Goal: Task Accomplishment & Management: Manage account settings

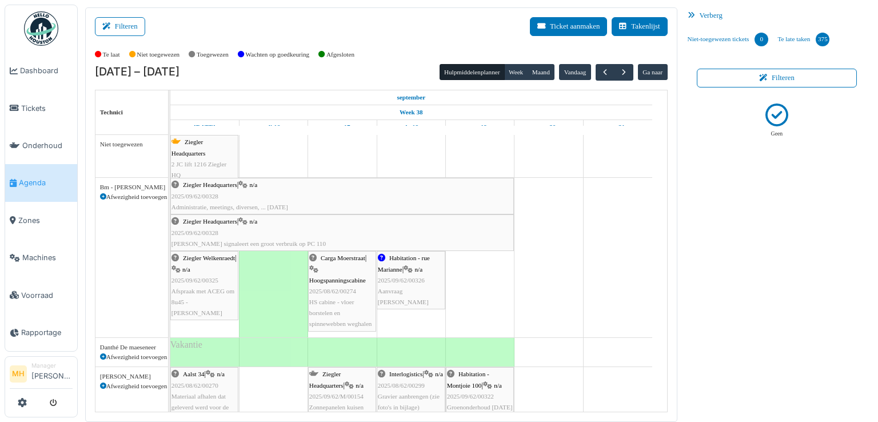
scroll to position [171, 0]
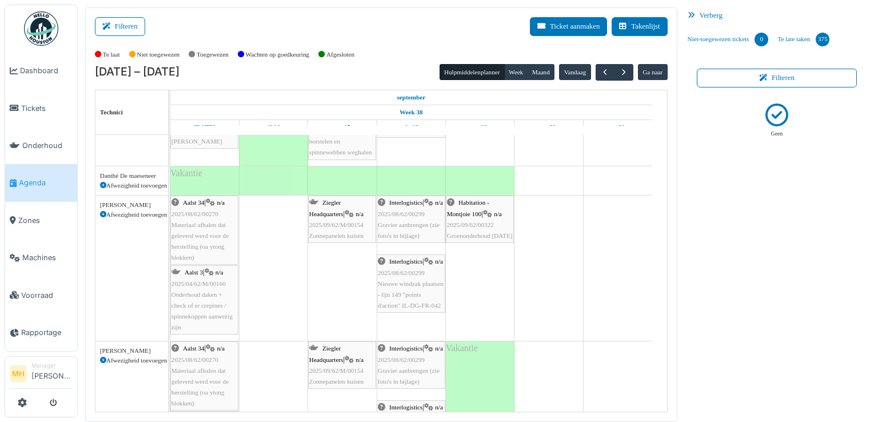
click at [46, 172] on link "Agenda" at bounding box center [41, 182] width 72 height 37
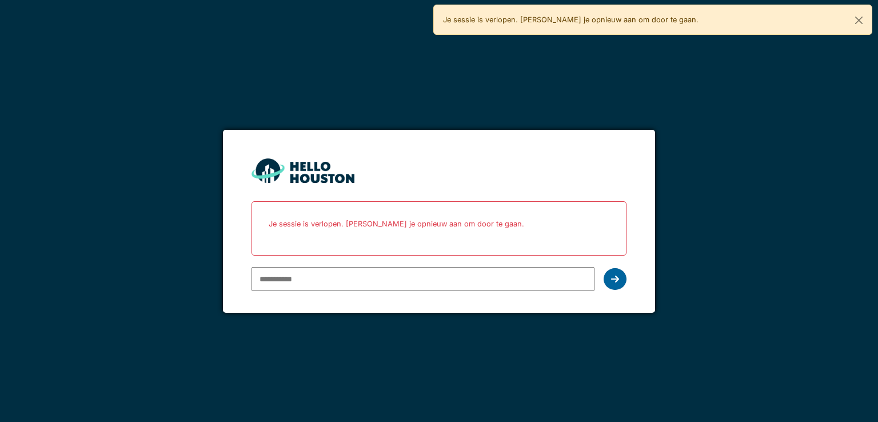
type input "**********"
click at [610, 277] on div at bounding box center [615, 279] width 23 height 22
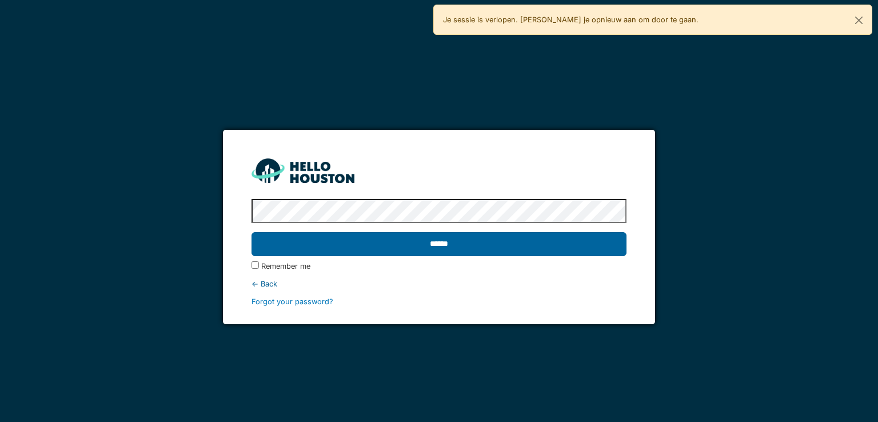
click at [426, 243] on input "******" at bounding box center [438, 244] width 374 height 24
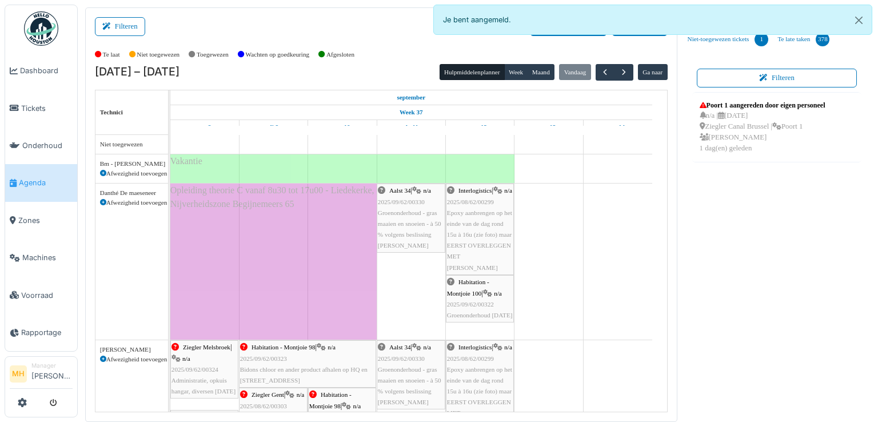
click at [409, 223] on span "Groenonderhoud - gras maaien en snoeien - à 50 % volgens beslissing Johan De Br…" at bounding box center [409, 229] width 63 height 40
click at [409, 223] on body "Dashboard Tickets Onderhoud Agenda Zones Machines Voorraad Rapportage MH Manage…" at bounding box center [439, 211] width 878 height 422
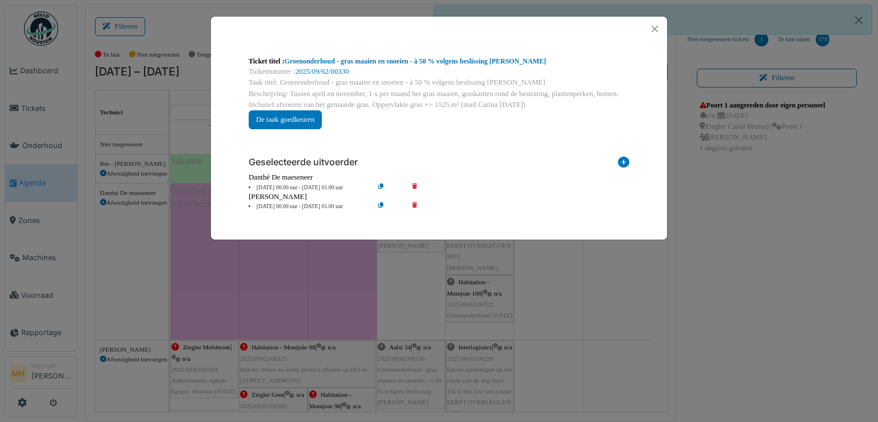
click at [266, 185] on li "11 Sep 00.00 uur - 11 Sep 01.00 uur" at bounding box center [308, 187] width 131 height 9
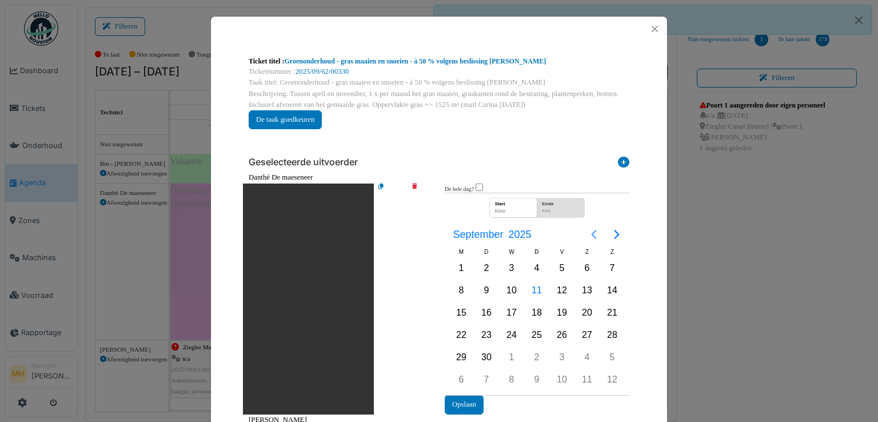
click at [587, 234] on icon "Previous page" at bounding box center [594, 234] width 14 height 14
click at [508, 327] on div "20" at bounding box center [511, 334] width 17 height 17
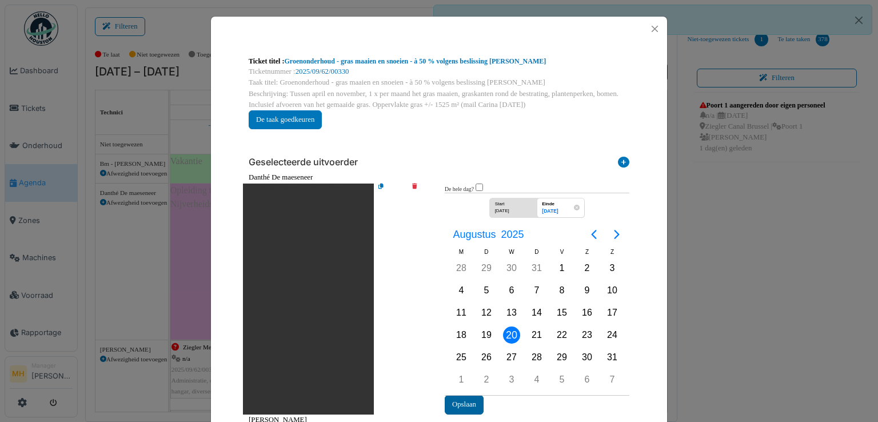
click at [460, 395] on button "Opslaan" at bounding box center [464, 404] width 39 height 19
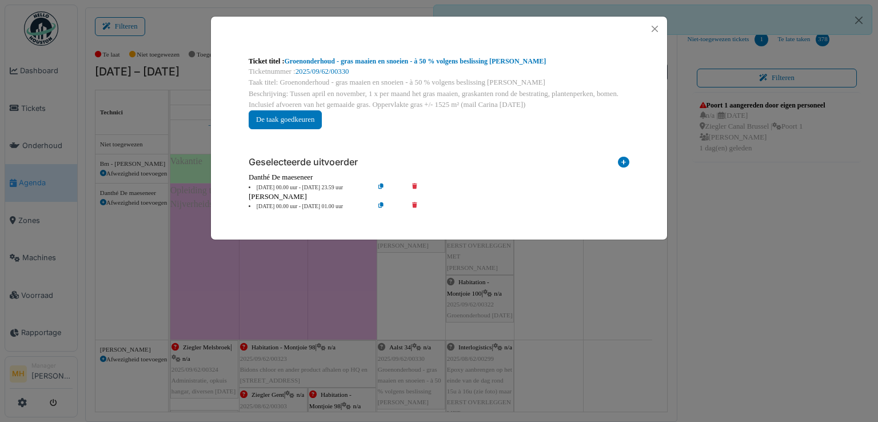
click at [265, 206] on li "[DATE] 00.00 uur - [DATE] 01.00 uur" at bounding box center [308, 206] width 131 height 9
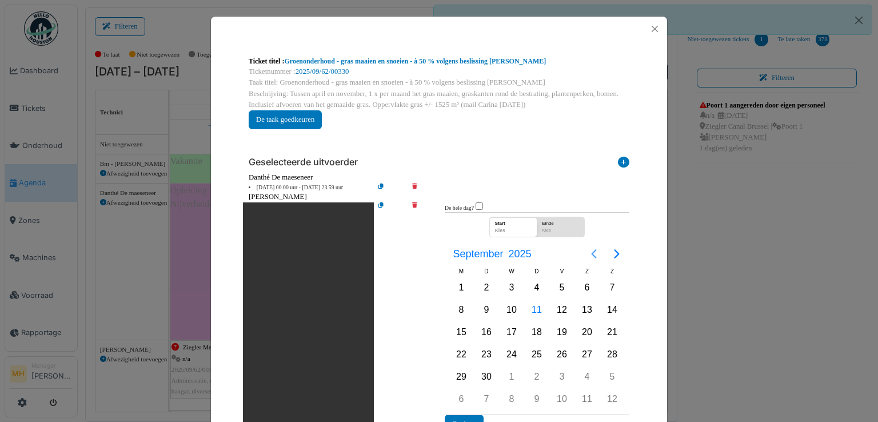
click at [588, 252] on icon "Previous page" at bounding box center [594, 254] width 14 height 14
click at [505, 350] on div "20" at bounding box center [511, 354] width 17 height 17
click at [465, 414] on button "Opslaan" at bounding box center [464, 423] width 39 height 19
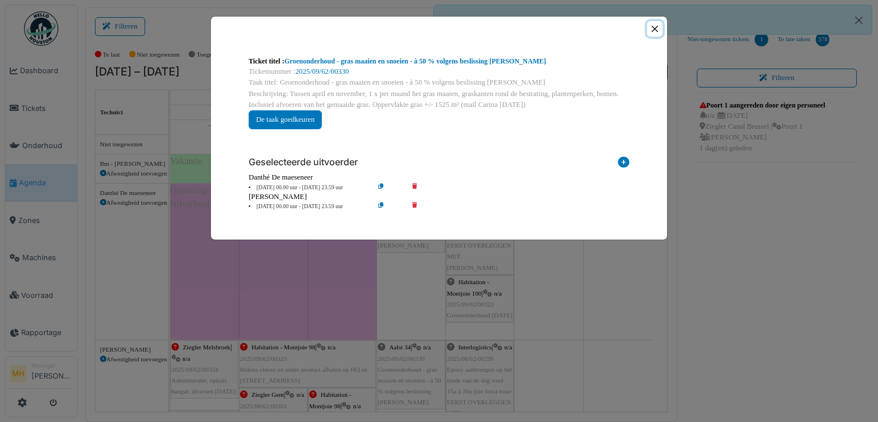
click at [654, 28] on button "Close" at bounding box center [654, 28] width 15 height 15
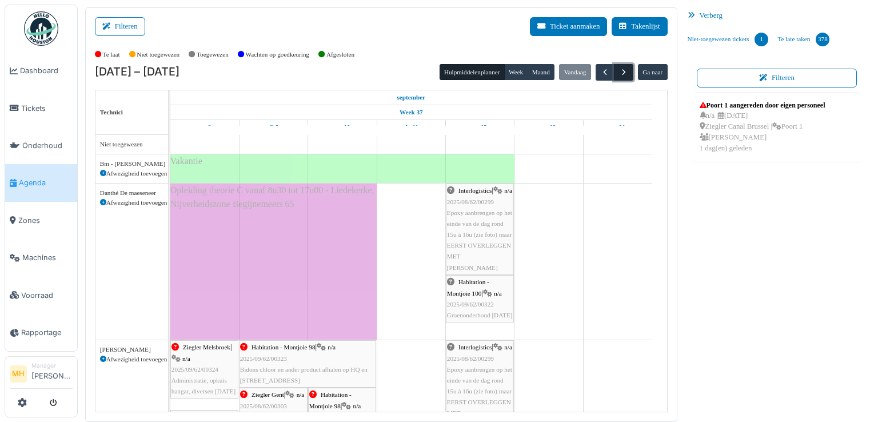
click at [620, 69] on span "button" at bounding box center [624, 72] width 10 height 10
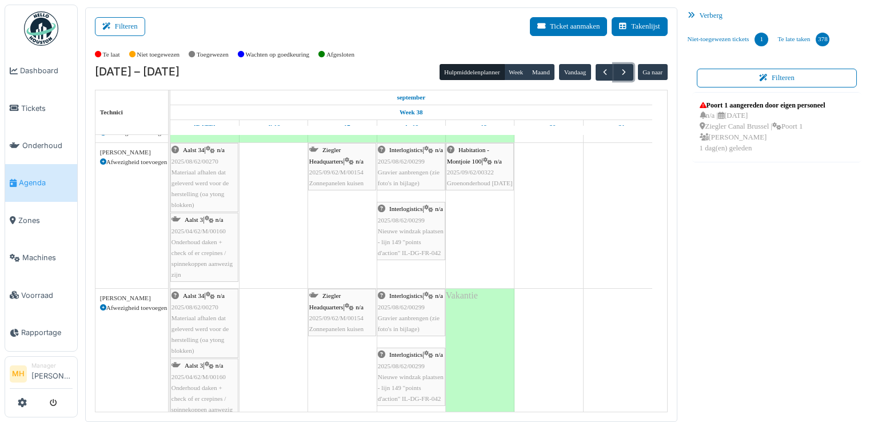
scroll to position [286, 0]
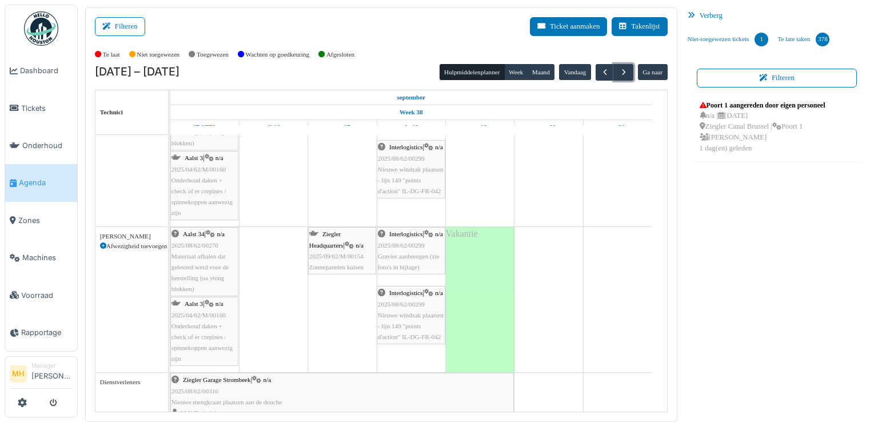
click at [211, 322] on span "Onderhoud daken + check of er crepines / spinnekoppen aanwezig zijn" at bounding box center [201, 342] width 61 height 40
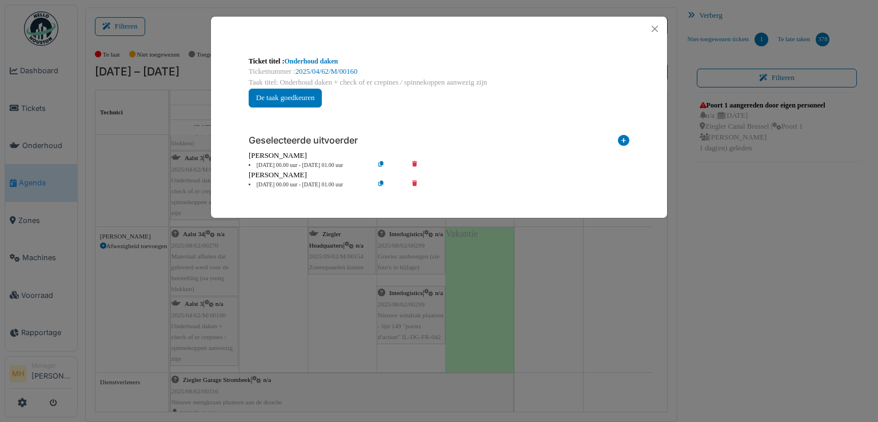
click at [381, 181] on icon at bounding box center [390, 185] width 33 height 9
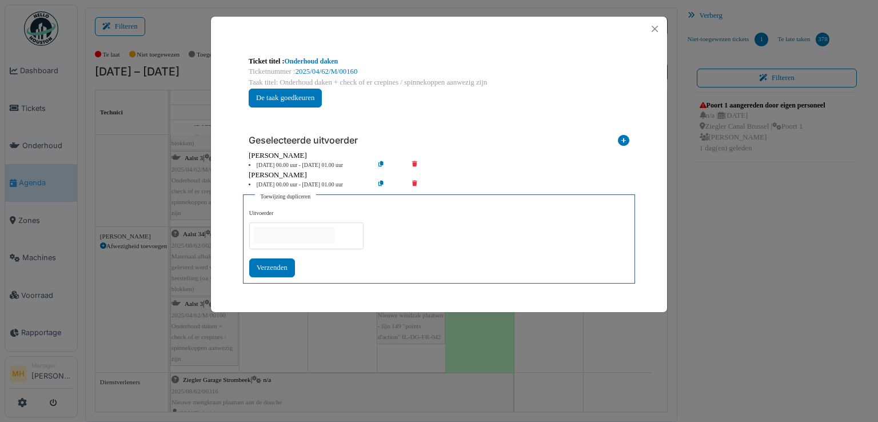
click at [298, 233] on input "null" at bounding box center [294, 235] width 81 height 17
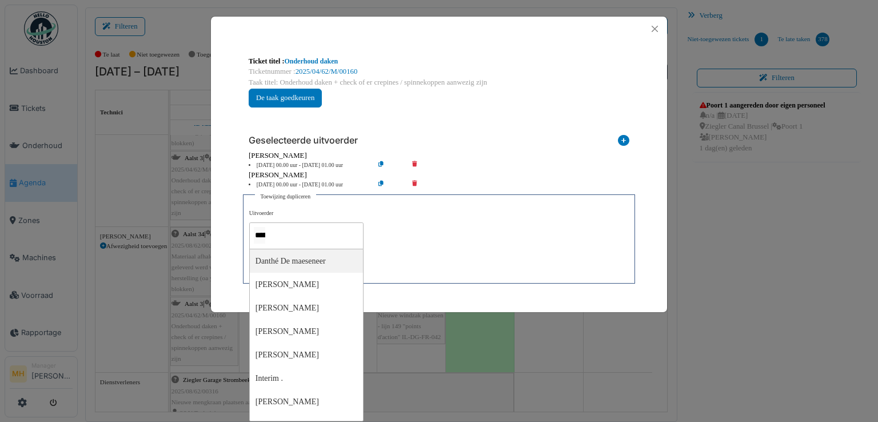
type input "******"
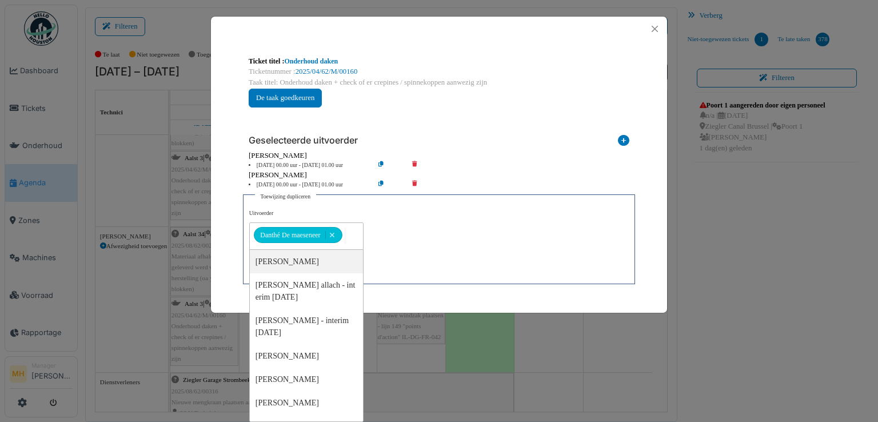
click at [506, 131] on div "Geselecteerde uitvoerder" at bounding box center [439, 138] width 381 height 25
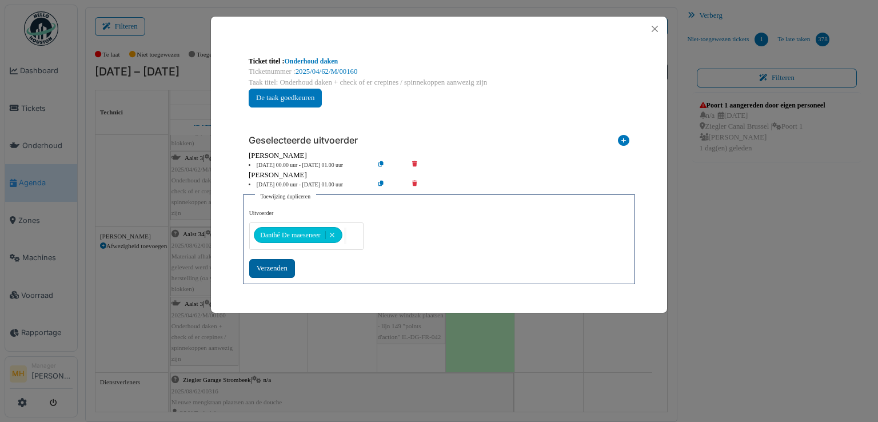
click at [277, 267] on div "Verzenden" at bounding box center [272, 268] width 46 height 19
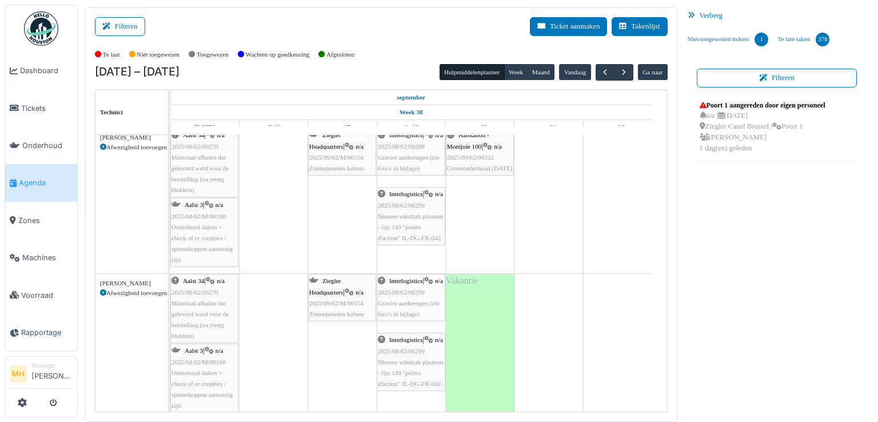
click at [222, 241] on div "Aalst 3 | n/a 2025/04/62/M/00160 Onderhoud daken + check of er crepines / spinn…" at bounding box center [204, 232] width 66 height 66
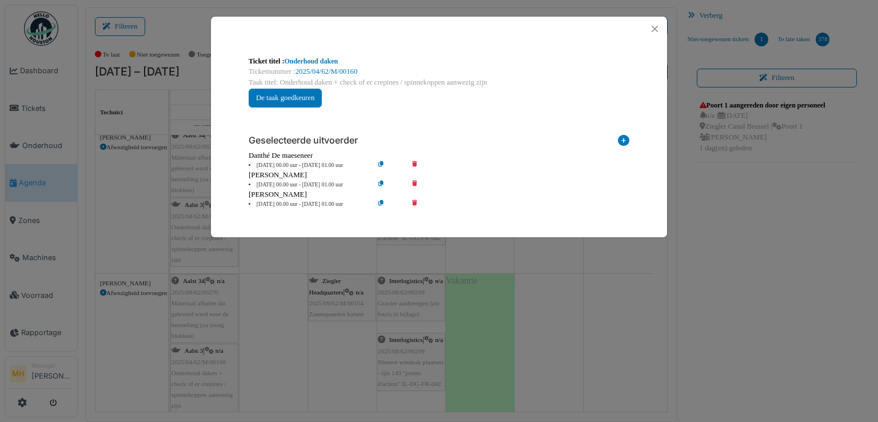
click at [380, 162] on icon at bounding box center [390, 165] width 33 height 9
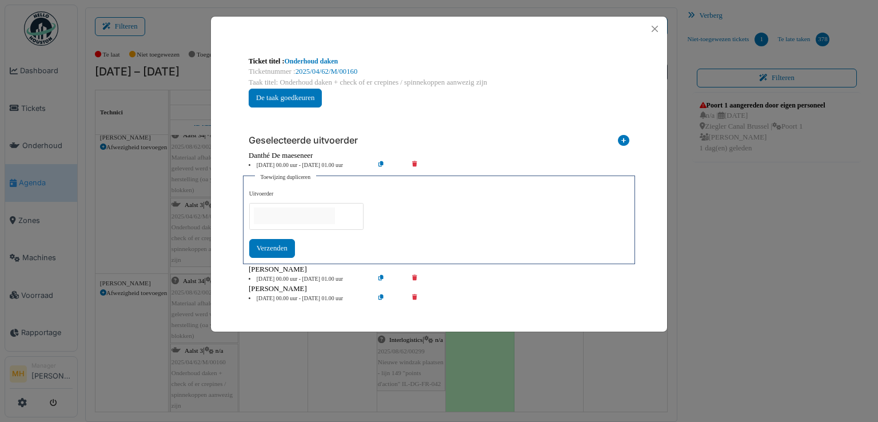
click at [278, 163] on li "15 Sep 00.00 uur - 15 Sep 01.00 uur" at bounding box center [308, 165] width 131 height 9
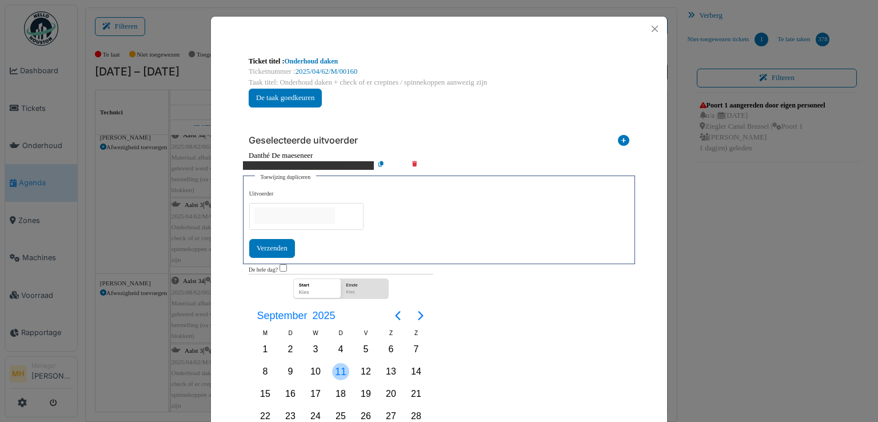
click at [333, 367] on div "11" at bounding box center [340, 371] width 17 height 17
drag, startPoint x: 333, startPoint y: 367, endPoint x: 377, endPoint y: 357, distance: 45.1
click at [333, 366] on div "11" at bounding box center [340, 371] width 17 height 17
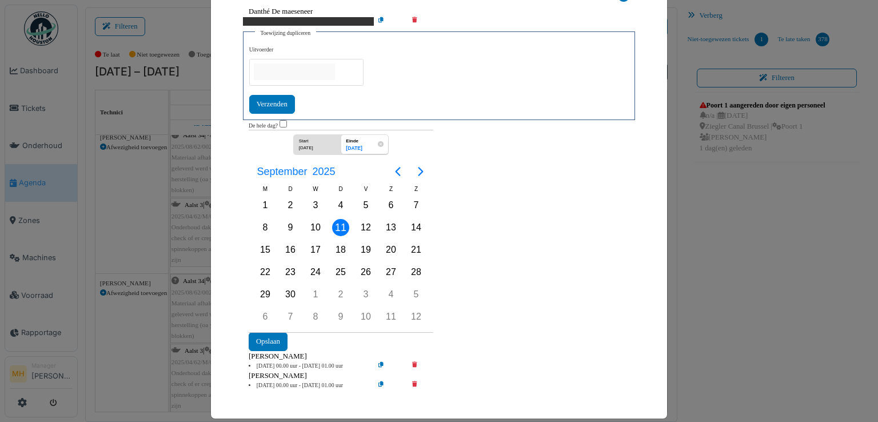
scroll to position [151, 0]
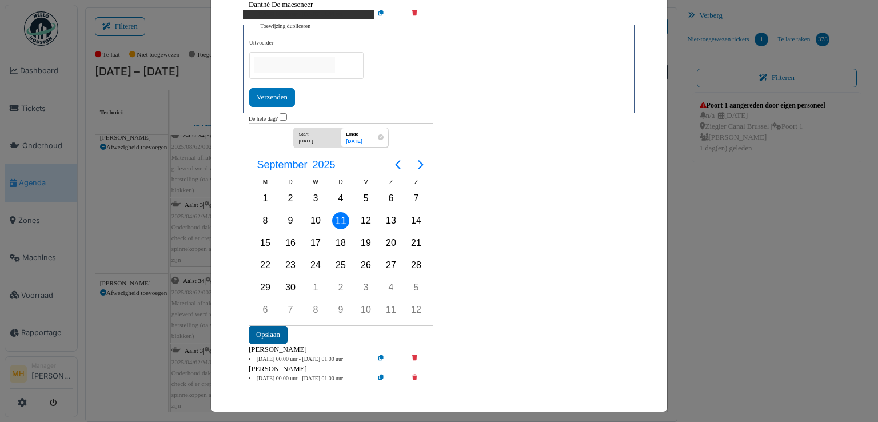
click at [277, 327] on button "Opslaan" at bounding box center [268, 334] width 39 height 19
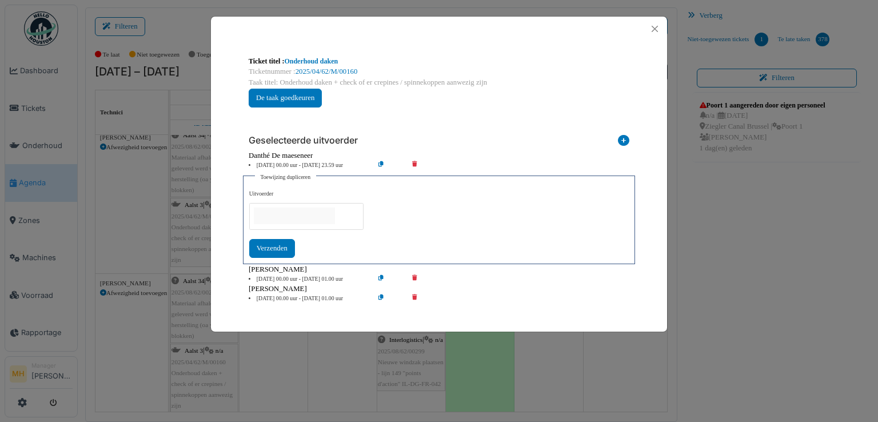
click at [267, 277] on li "15 Sep 00.00 uur - 15 Sep 01.00 uur" at bounding box center [308, 279] width 131 height 9
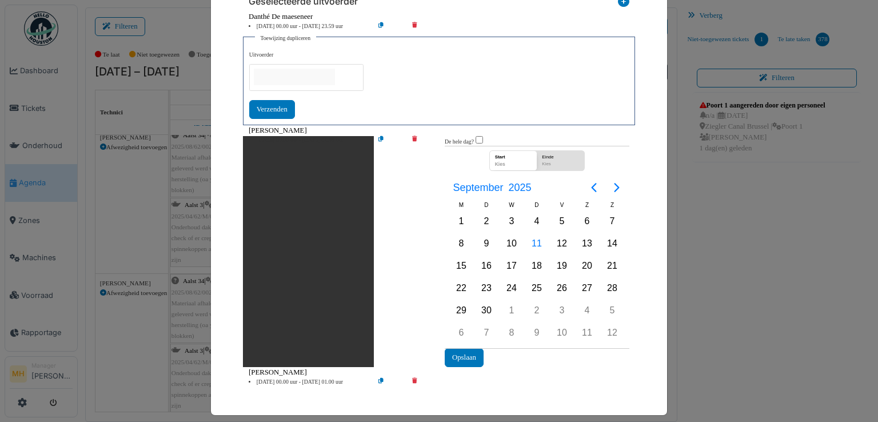
scroll to position [142, 0]
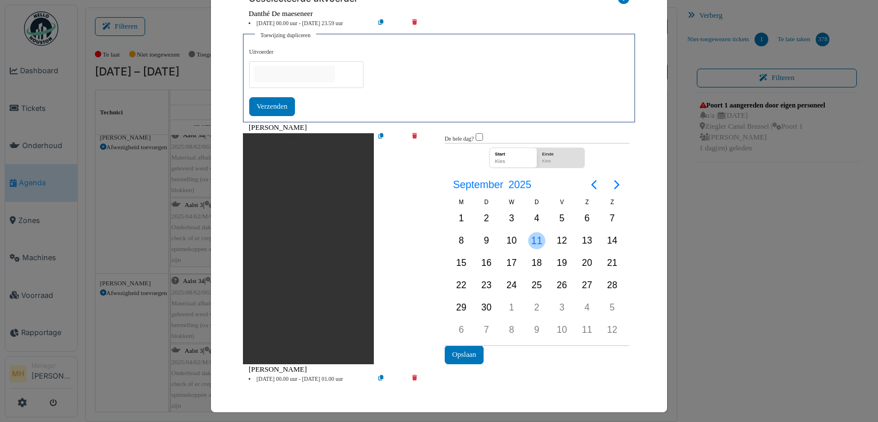
click at [531, 238] on div "11" at bounding box center [536, 240] width 17 height 17
click at [458, 350] on button "Opslaan" at bounding box center [464, 354] width 39 height 19
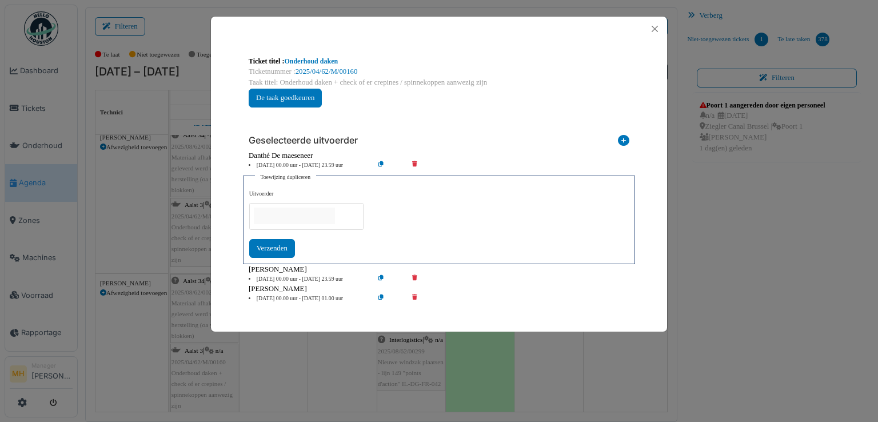
click at [415, 295] on icon at bounding box center [422, 298] width 33 height 9
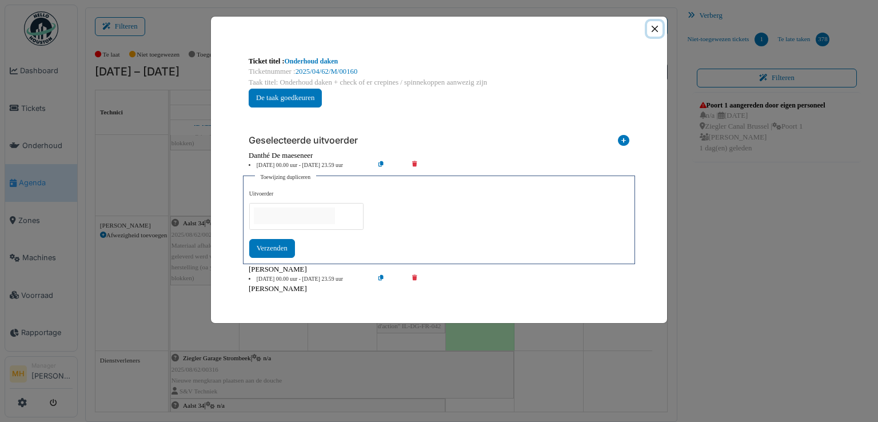
click at [654, 29] on button "Close" at bounding box center [654, 28] width 15 height 15
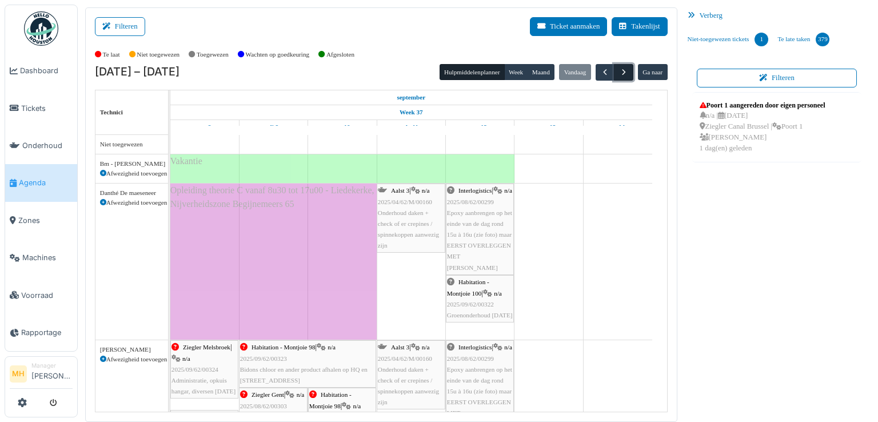
click at [619, 71] on span "button" at bounding box center [624, 72] width 10 height 10
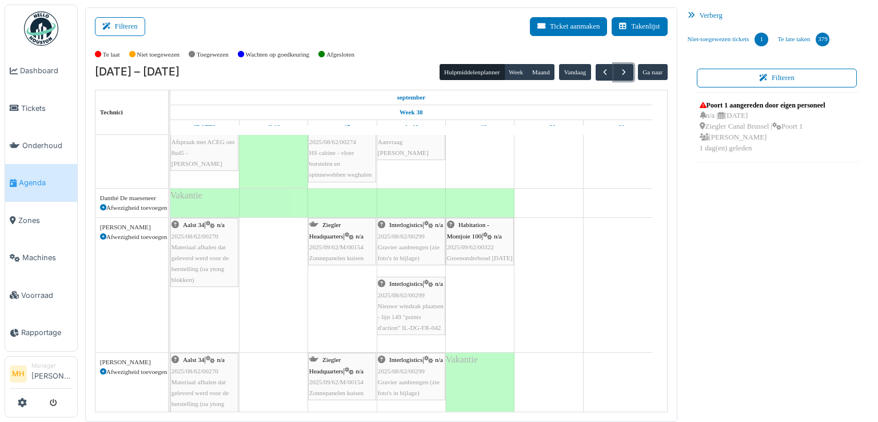
scroll to position [171, 0]
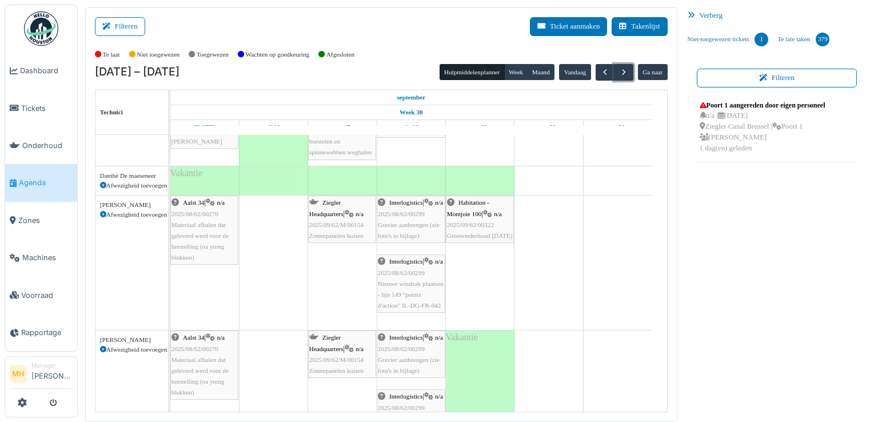
click at [209, 234] on span "Materiaal afhalen dat geleverd werd voor de herstelling (oa ytong blokken)" at bounding box center [199, 241] width 57 height 40
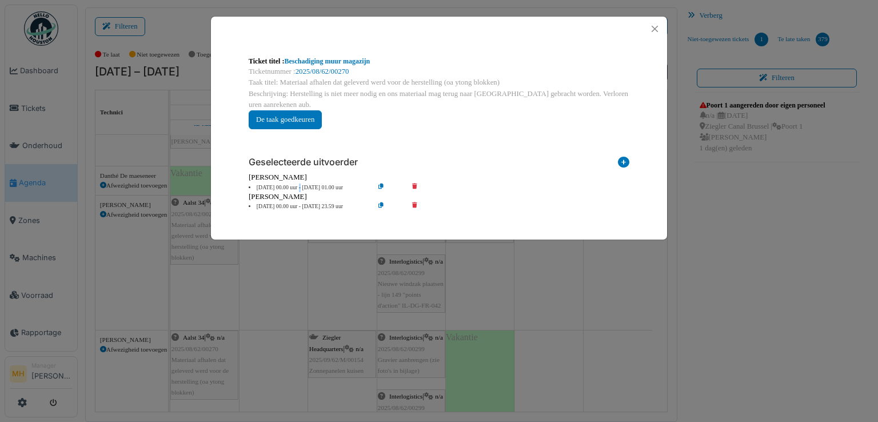
click at [255, 184] on li "15 Sep 00.00 uur - 15 Sep 01.00 uur" at bounding box center [308, 187] width 131 height 9
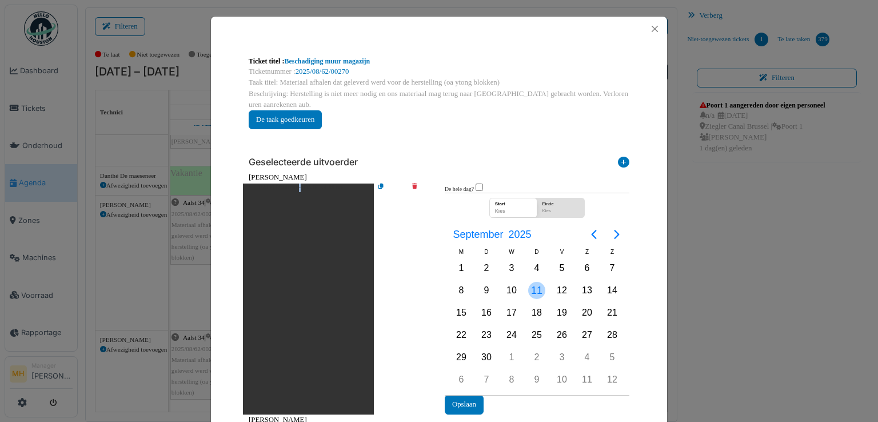
click at [533, 289] on div "11" at bounding box center [536, 290] width 17 height 17
click at [469, 403] on button "Opslaan" at bounding box center [464, 404] width 39 height 19
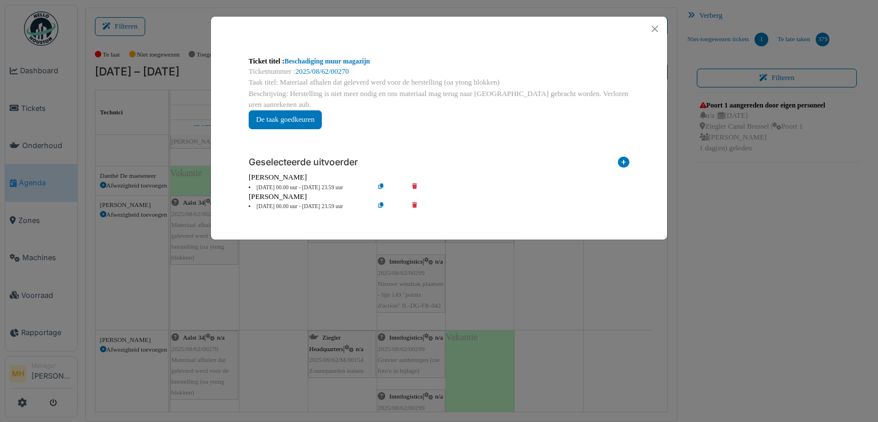
click at [415, 205] on icon at bounding box center [422, 206] width 33 height 9
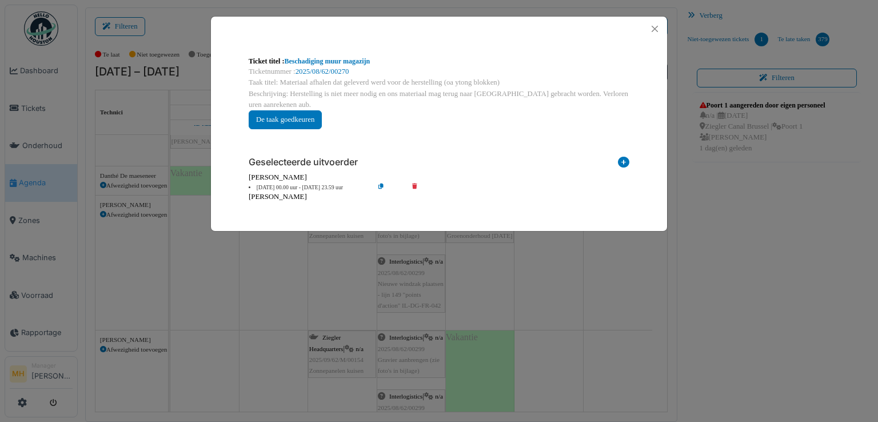
click at [624, 159] on icon at bounding box center [623, 164] width 11 height 15
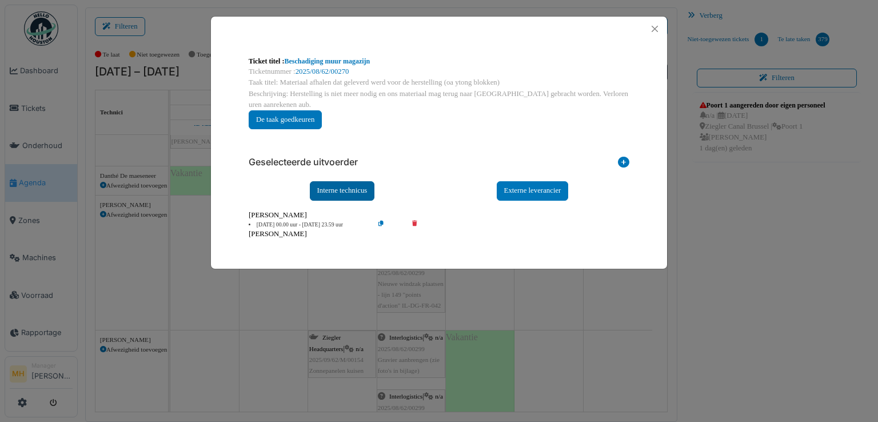
click at [358, 186] on div "Interne technicus" at bounding box center [342, 190] width 65 height 19
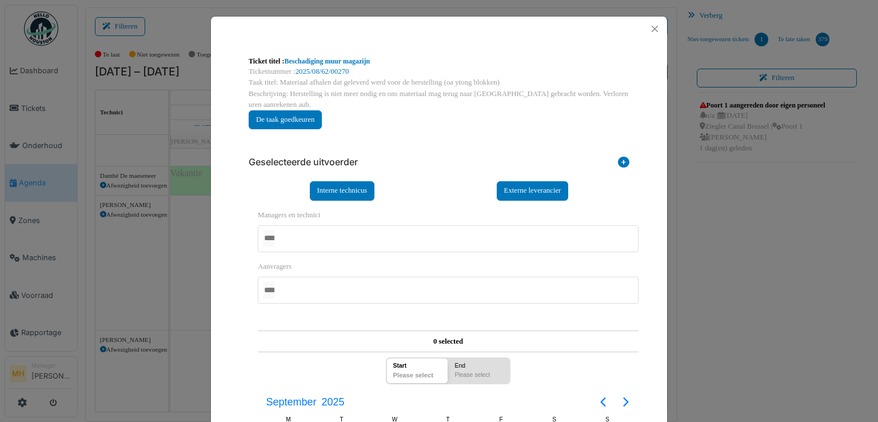
click at [297, 230] on div at bounding box center [448, 238] width 381 height 27
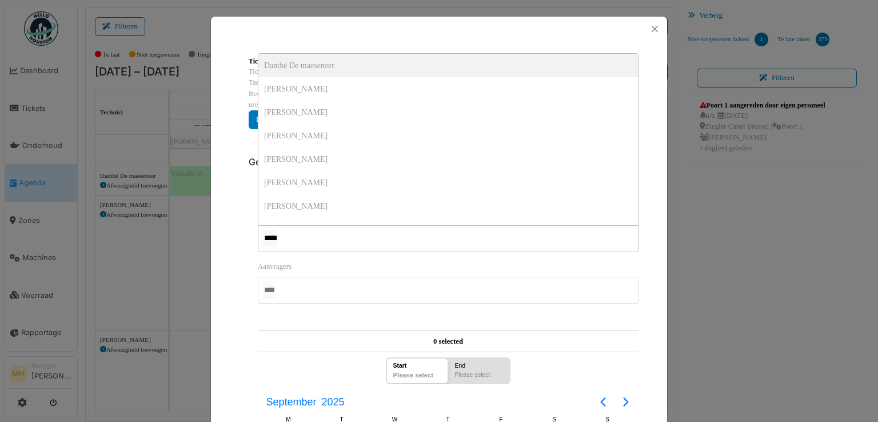
type input "******"
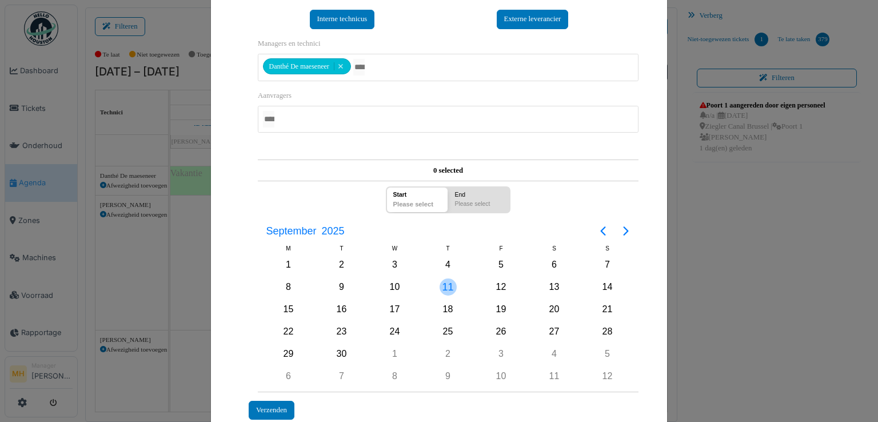
click at [442, 282] on div "11" at bounding box center [448, 286] width 17 height 17
click at [275, 401] on div "Verzenden" at bounding box center [272, 410] width 46 height 19
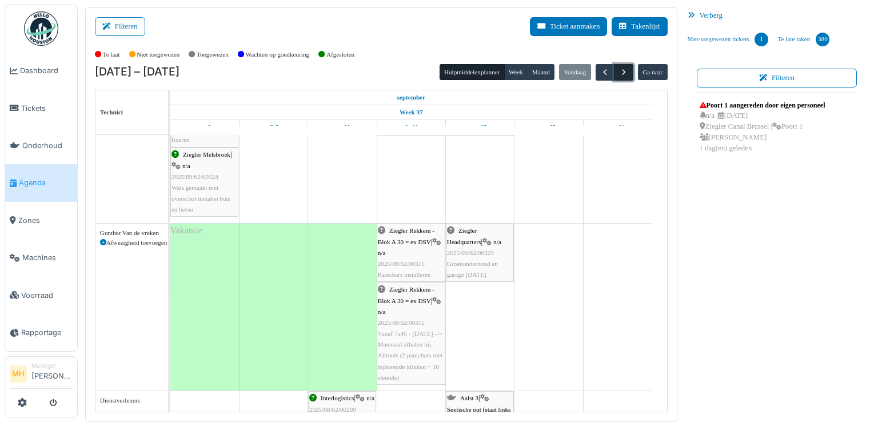
click at [619, 73] on span "button" at bounding box center [624, 72] width 10 height 10
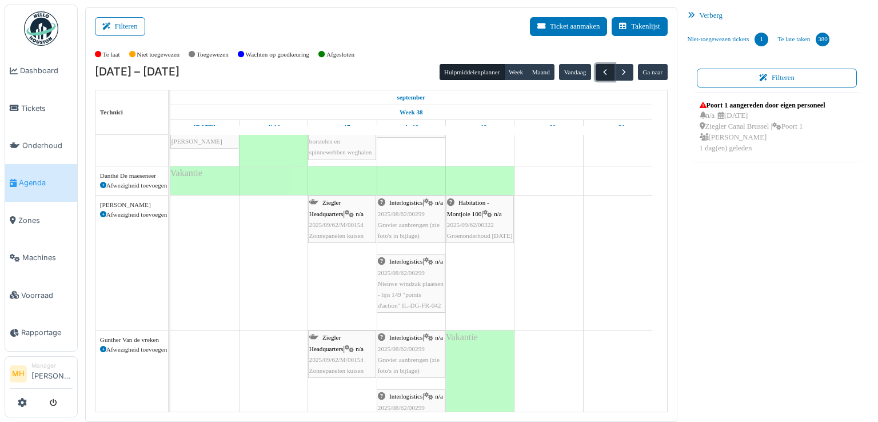
click at [600, 69] on span "button" at bounding box center [605, 72] width 10 height 10
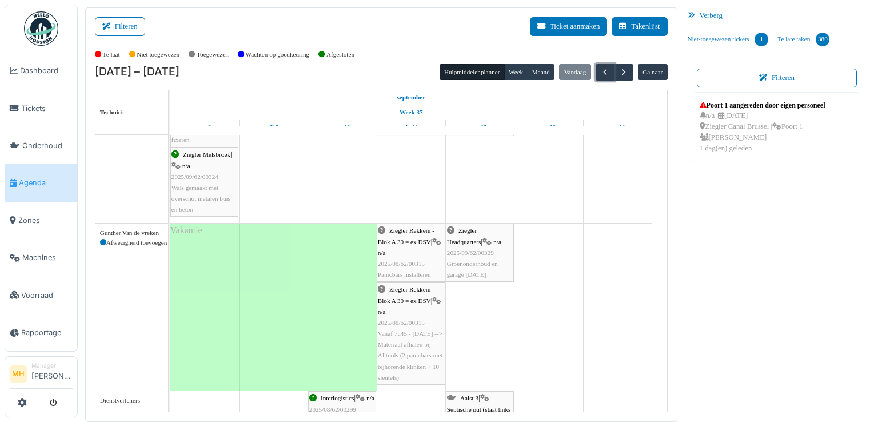
click at [416, 243] on span "Ziegler Rekkem - Blok A 30 = ex DSV" at bounding box center [406, 236] width 57 height 18
click at [422, 227] on span "Ziegler Rekkem - Blok A 30 = ex DSV" at bounding box center [406, 236] width 57 height 18
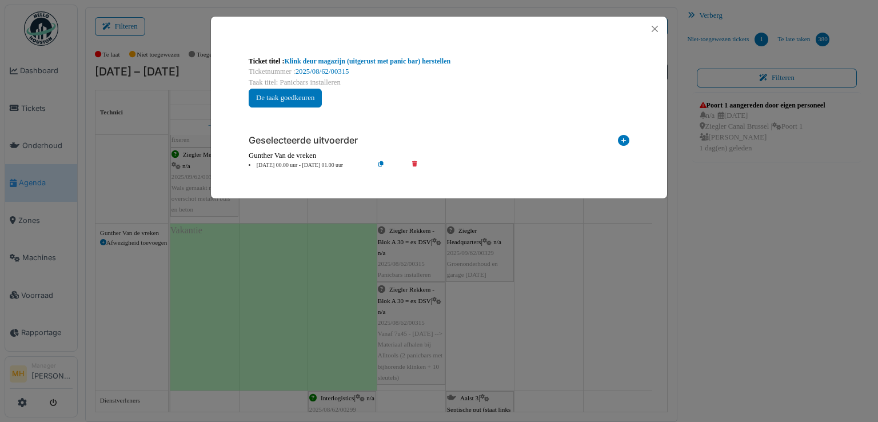
click at [261, 166] on li "[DATE] 00.00 uur - [DATE] 01.00 uur" at bounding box center [308, 165] width 131 height 9
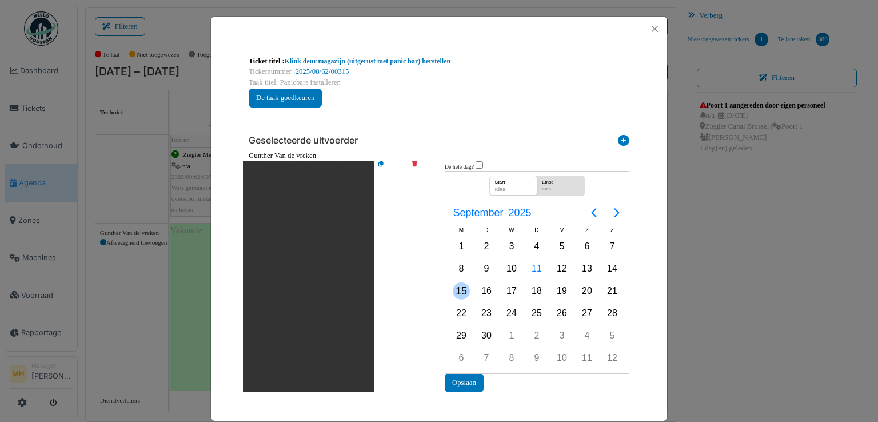
click at [458, 289] on div "15" at bounding box center [461, 290] width 17 height 17
click at [454, 379] on button "Opslaan" at bounding box center [464, 382] width 39 height 19
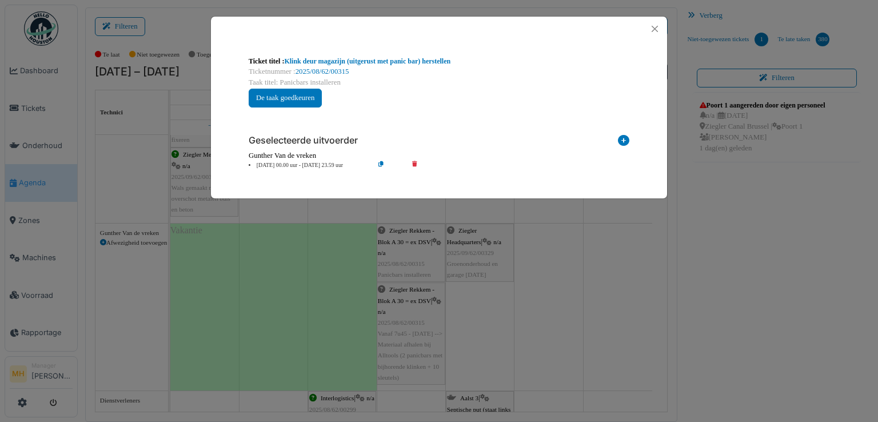
click at [622, 138] on icon at bounding box center [623, 142] width 11 height 15
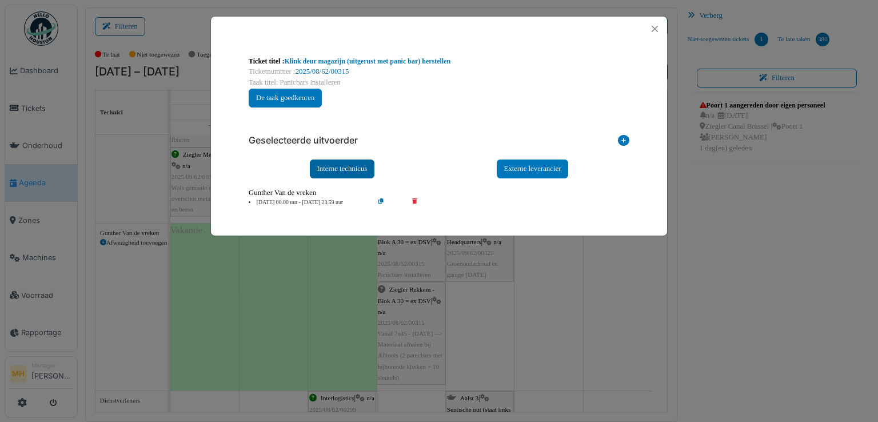
click at [337, 166] on div "Interne technicus" at bounding box center [342, 168] width 65 height 19
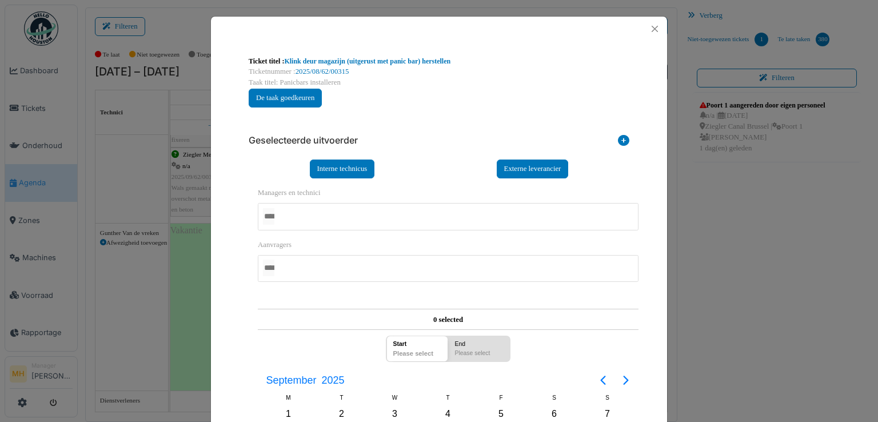
click at [298, 214] on div at bounding box center [448, 216] width 381 height 27
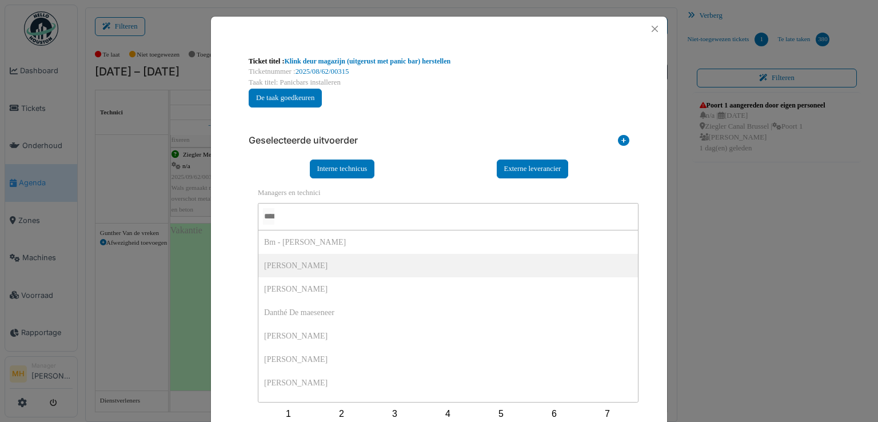
scroll to position [57, 0]
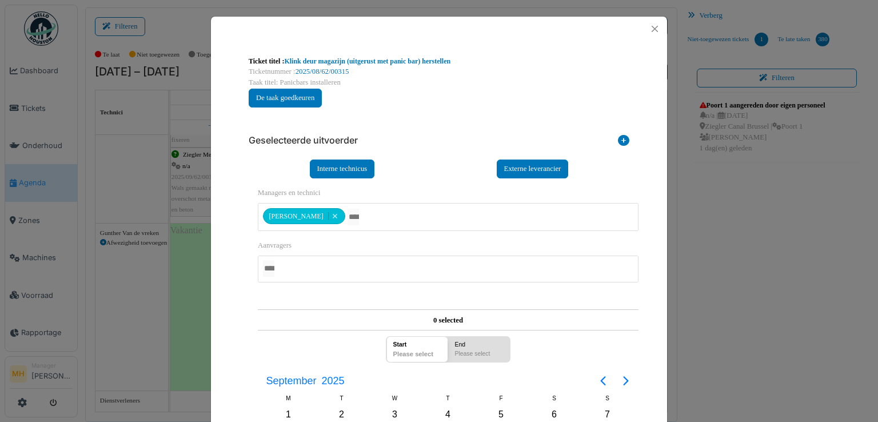
drag, startPoint x: 430, startPoint y: 133, endPoint x: 412, endPoint y: 148, distance: 23.1
click at [430, 134] on div "Geselecteerde uitvoerder" at bounding box center [439, 138] width 381 height 25
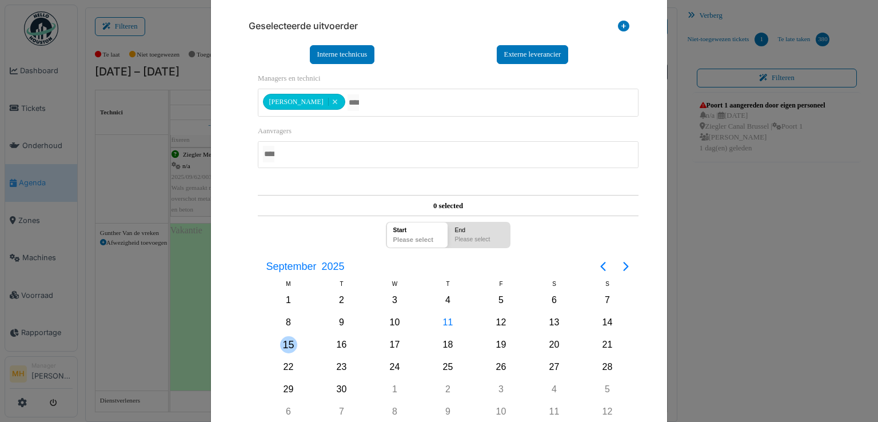
click at [287, 339] on div "15" at bounding box center [288, 344] width 17 height 17
click at [286, 338] on div "15" at bounding box center [288, 344] width 17 height 17
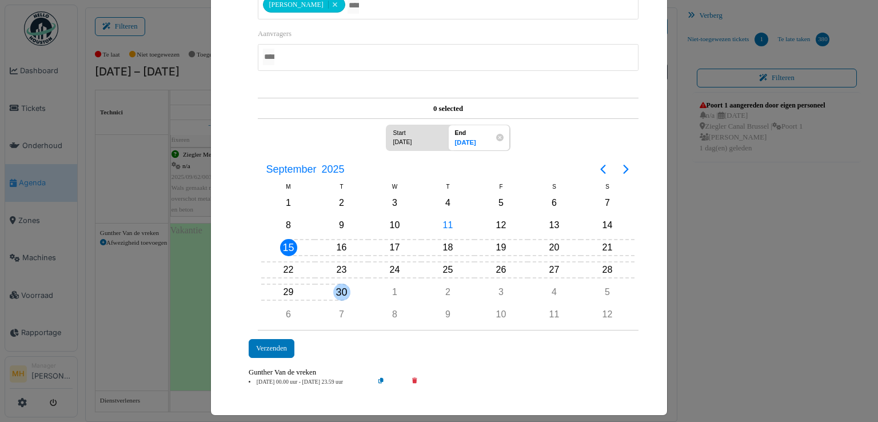
scroll to position [214, 0]
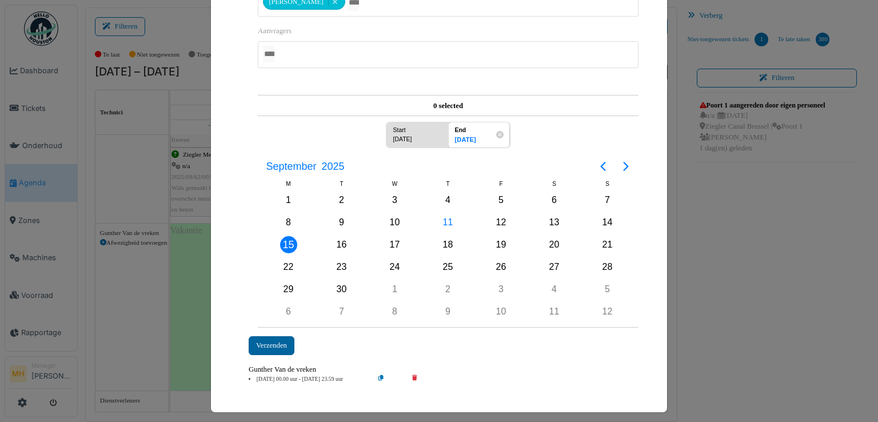
click at [277, 336] on div "Verzenden" at bounding box center [272, 345] width 46 height 19
